Goal: Information Seeking & Learning: Learn about a topic

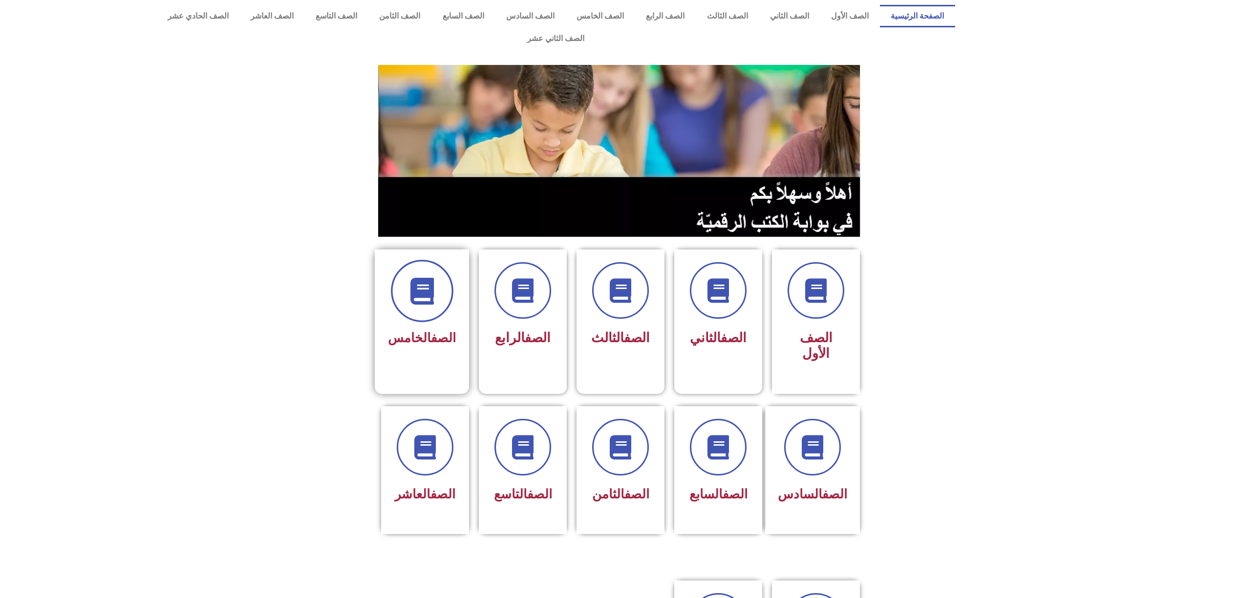
click at [444, 268] on span at bounding box center [422, 291] width 63 height 63
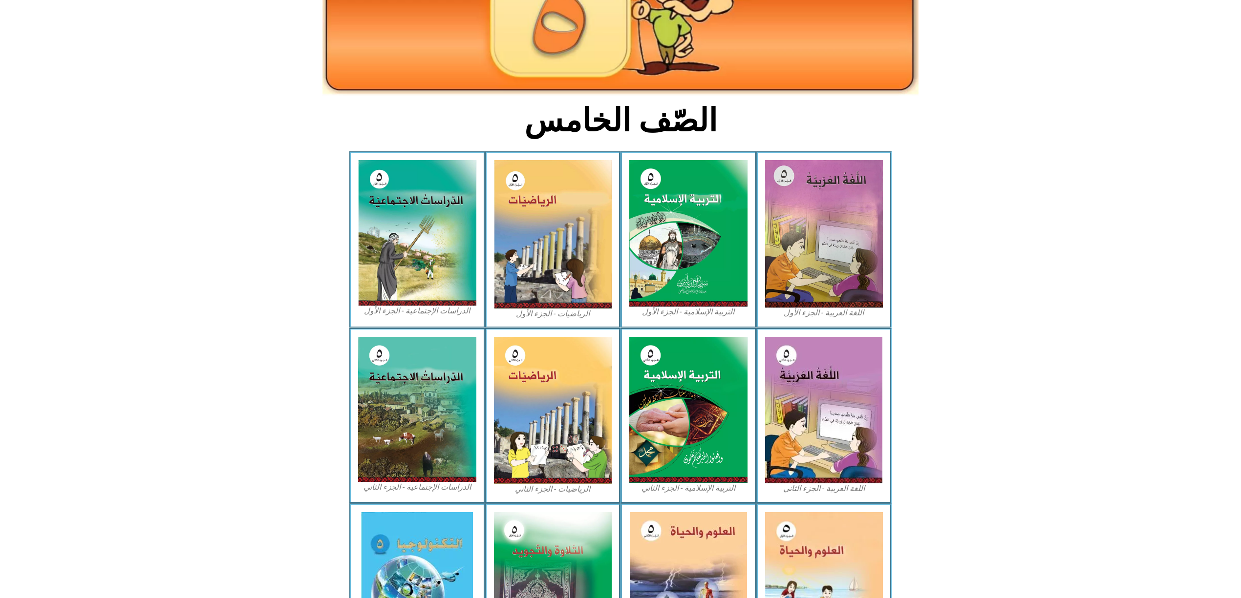
scroll to position [195, 0]
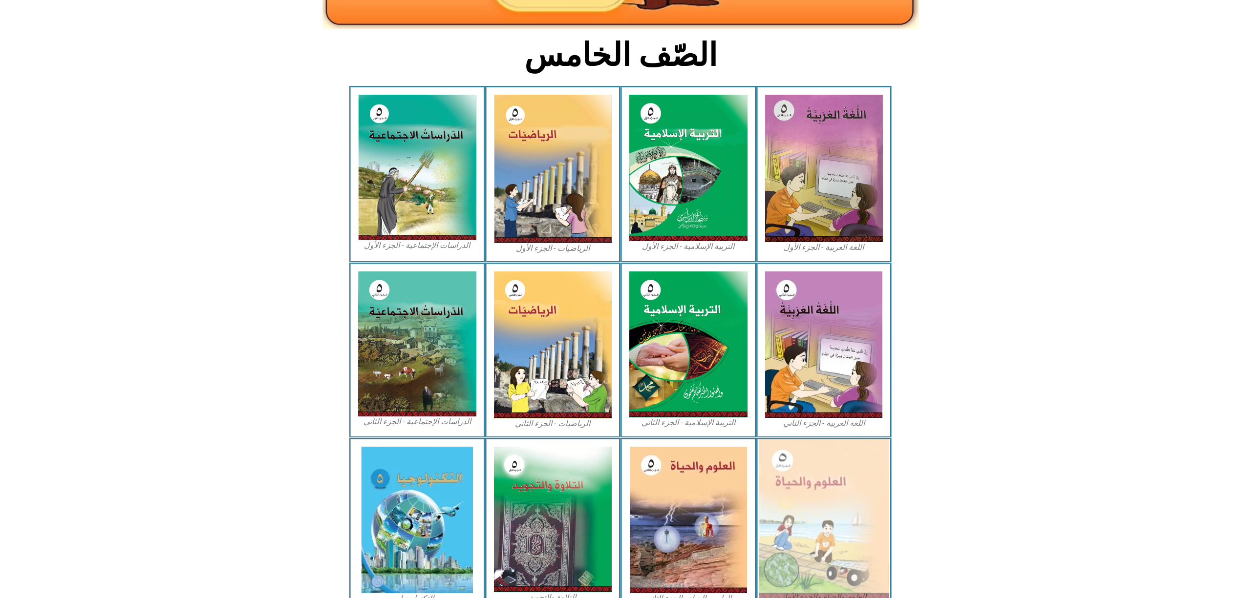
click at [825, 495] on img at bounding box center [824, 520] width 130 height 160
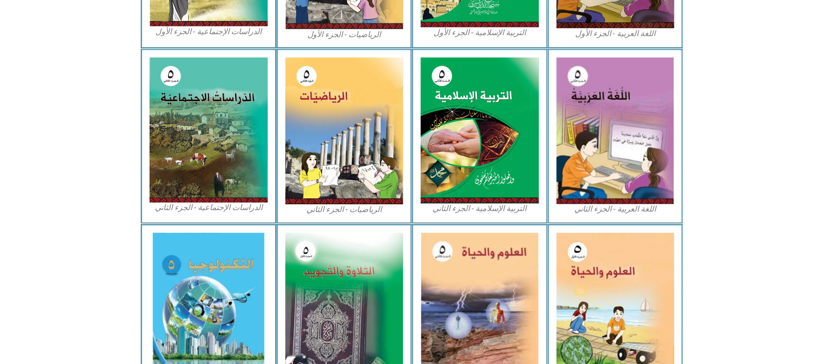
scroll to position [413, 0]
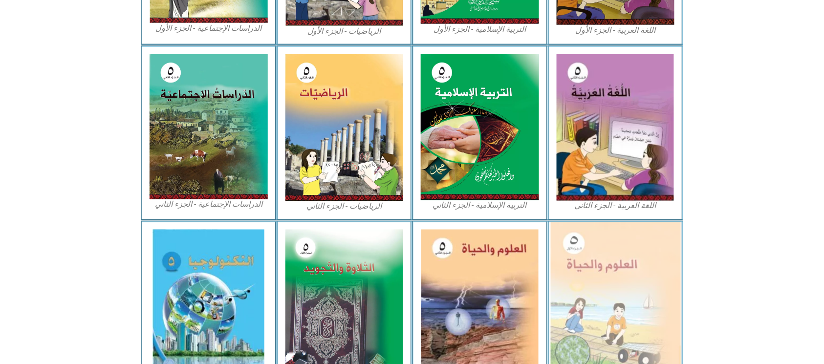
click at [628, 303] on img at bounding box center [615, 302] width 130 height 160
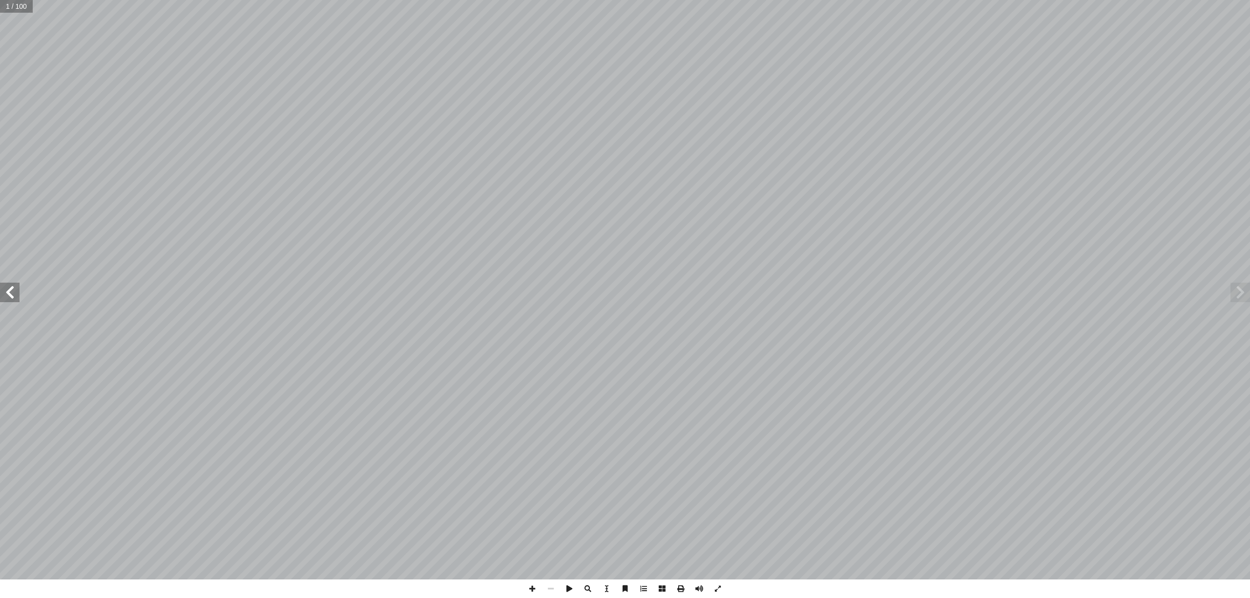
click at [12, 301] on span at bounding box center [10, 293] width 20 height 20
click at [16, 296] on span at bounding box center [10, 293] width 20 height 20
click at [5, 297] on span at bounding box center [10, 293] width 20 height 20
click at [4, 297] on span at bounding box center [10, 293] width 20 height 20
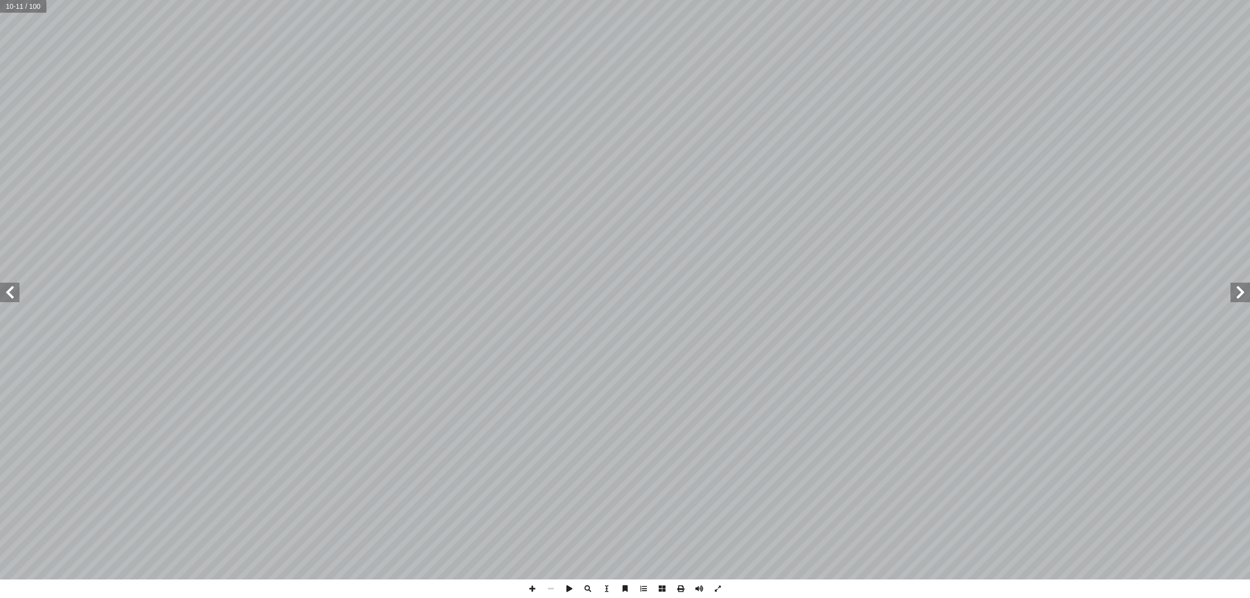
drag, startPoint x: 6, startPoint y: 289, endPoint x: 11, endPoint y: 286, distance: 5.6
click at [11, 286] on span at bounding box center [10, 293] width 20 height 20
click at [534, 594] on span at bounding box center [532, 589] width 19 height 19
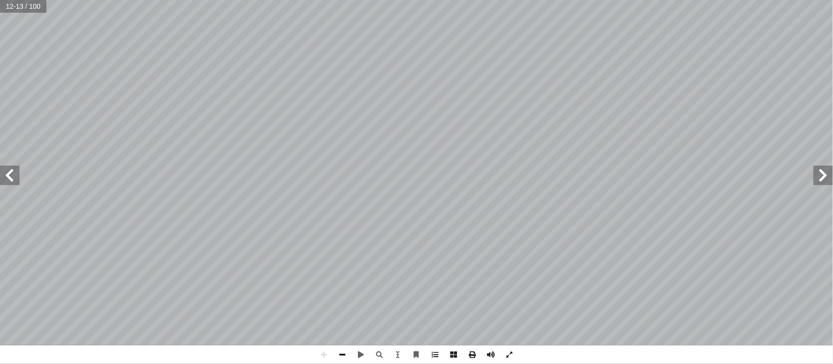
click at [337, 354] on span at bounding box center [342, 354] width 19 height 19
click at [347, 353] on span at bounding box center [342, 354] width 19 height 19
click at [324, 354] on span at bounding box center [324, 354] width 19 height 19
click at [358, 89] on html "الصفحة الرئيسية الصف الأول الصف الثاني الصف الثالث الصف الرابع الصف الخامس الصف…" at bounding box center [416, 44] width 833 height 89
click at [344, 356] on span at bounding box center [342, 354] width 19 height 19
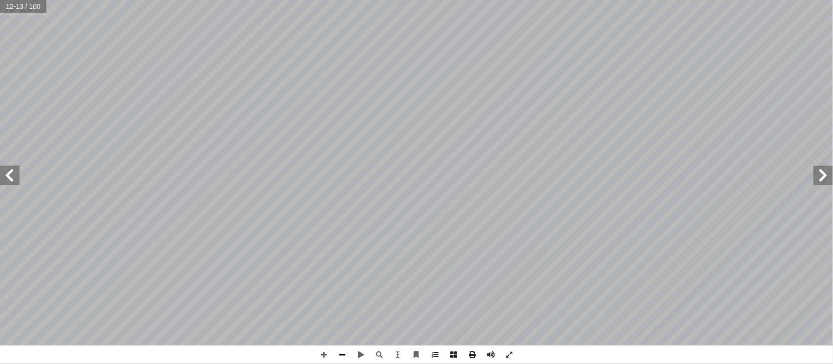
click at [344, 356] on span at bounding box center [342, 354] width 19 height 19
click at [325, 357] on span at bounding box center [324, 354] width 19 height 19
click at [317, 358] on span at bounding box center [324, 354] width 19 height 19
click at [4, 176] on span at bounding box center [10, 176] width 20 height 20
click at [343, 354] on span at bounding box center [342, 354] width 19 height 19
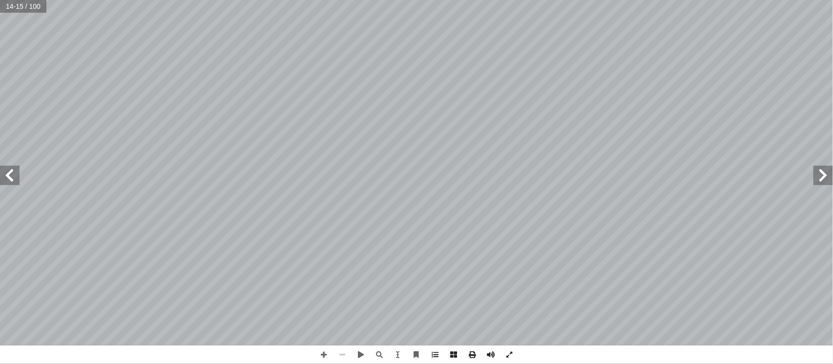
click at [344, 356] on span at bounding box center [342, 354] width 19 height 19
click at [821, 178] on span at bounding box center [824, 176] width 20 height 20
click at [10, 180] on span at bounding box center [10, 176] width 20 height 20
click at [9, 180] on span at bounding box center [10, 176] width 20 height 20
click at [8, 178] on span at bounding box center [10, 176] width 20 height 20
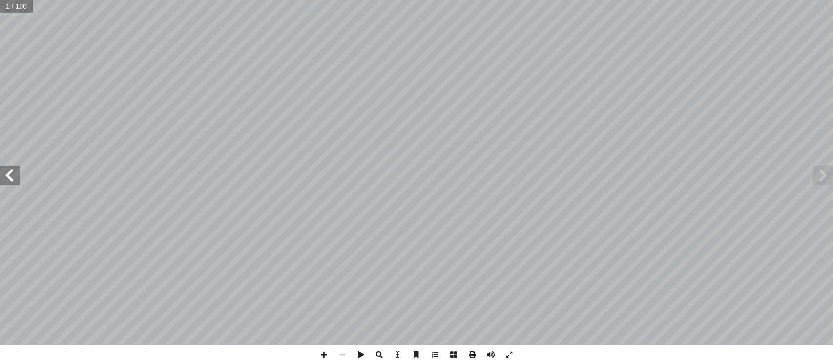
click at [8, 178] on span at bounding box center [10, 176] width 20 height 20
click at [4, 177] on span at bounding box center [10, 176] width 20 height 20
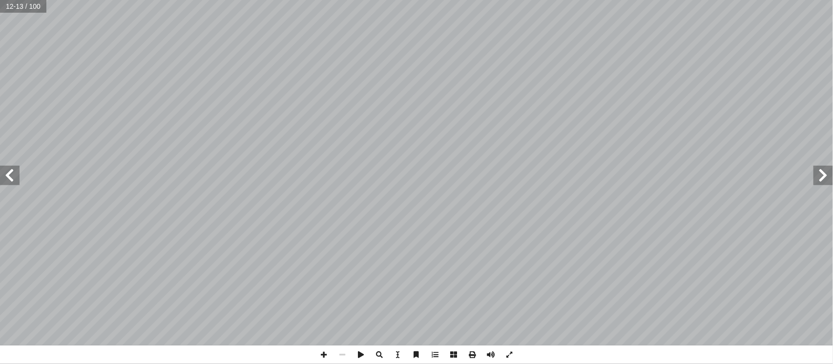
click at [4, 177] on span at bounding box center [10, 176] width 20 height 20
click at [322, 356] on span at bounding box center [324, 354] width 19 height 19
click at [339, 358] on span at bounding box center [342, 354] width 19 height 19
click at [12, 171] on span at bounding box center [10, 176] width 20 height 20
click at [327, 355] on span at bounding box center [324, 354] width 19 height 19
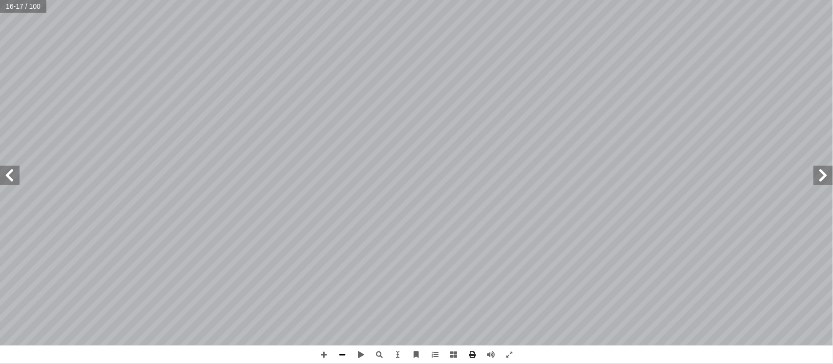
click at [343, 358] on span at bounding box center [342, 354] width 19 height 19
click at [323, 353] on span at bounding box center [324, 354] width 19 height 19
click at [319, 354] on span at bounding box center [324, 354] width 19 height 19
click at [340, 354] on span at bounding box center [342, 354] width 19 height 19
click at [341, 351] on span at bounding box center [342, 354] width 19 height 19
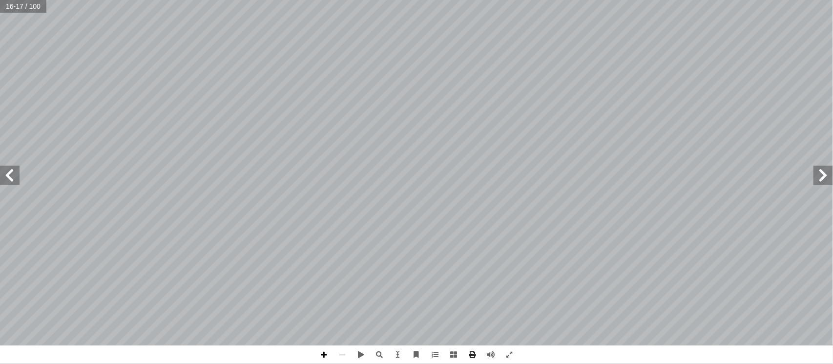
click at [328, 356] on span at bounding box center [324, 354] width 19 height 19
click at [324, 355] on span at bounding box center [324, 354] width 19 height 19
click at [344, 354] on span at bounding box center [342, 354] width 19 height 19
click at [323, 351] on span at bounding box center [324, 354] width 19 height 19
click at [339, 354] on span at bounding box center [342, 354] width 19 height 19
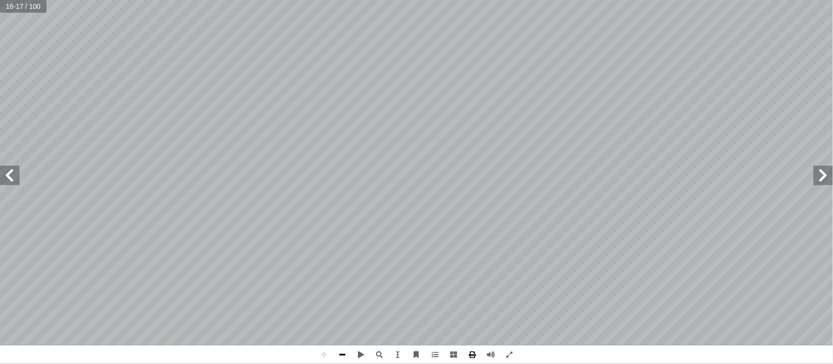
click at [340, 356] on span at bounding box center [342, 354] width 19 height 19
click at [319, 356] on span at bounding box center [324, 354] width 19 height 19
click at [339, 351] on span at bounding box center [342, 354] width 19 height 19
click at [341, 351] on span at bounding box center [342, 354] width 19 height 19
